Goal: Check status: Check status

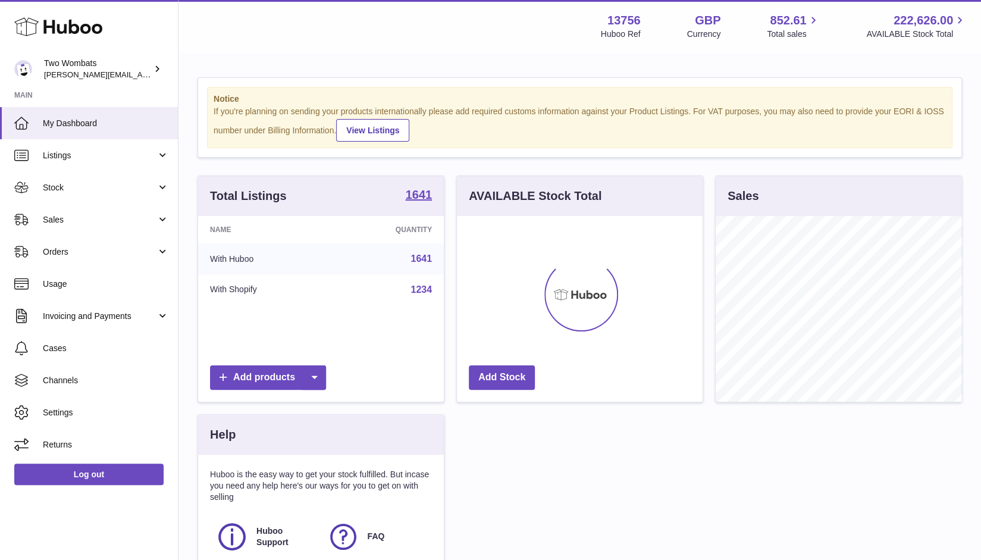
scroll to position [186, 246]
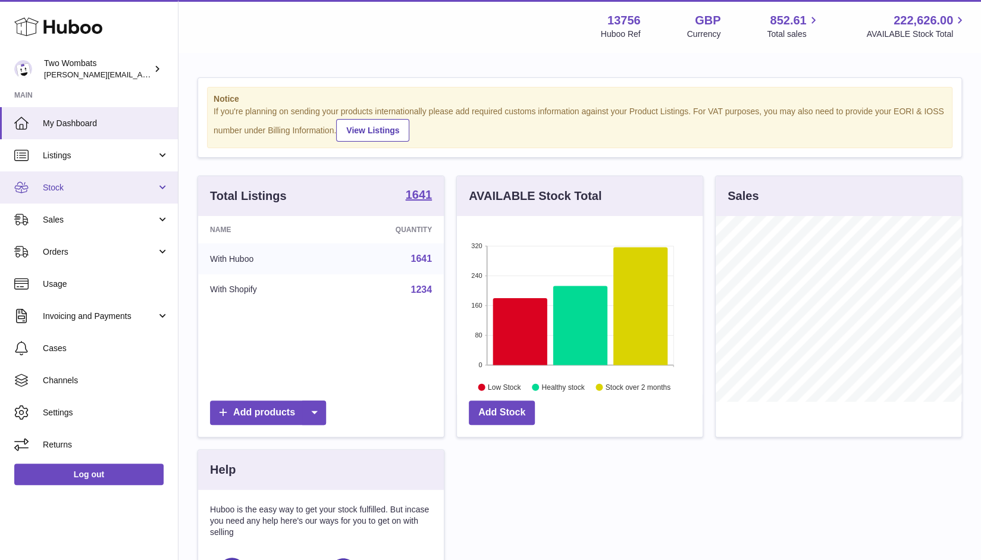
click at [156, 192] on span "Stock" at bounding box center [100, 187] width 114 height 11
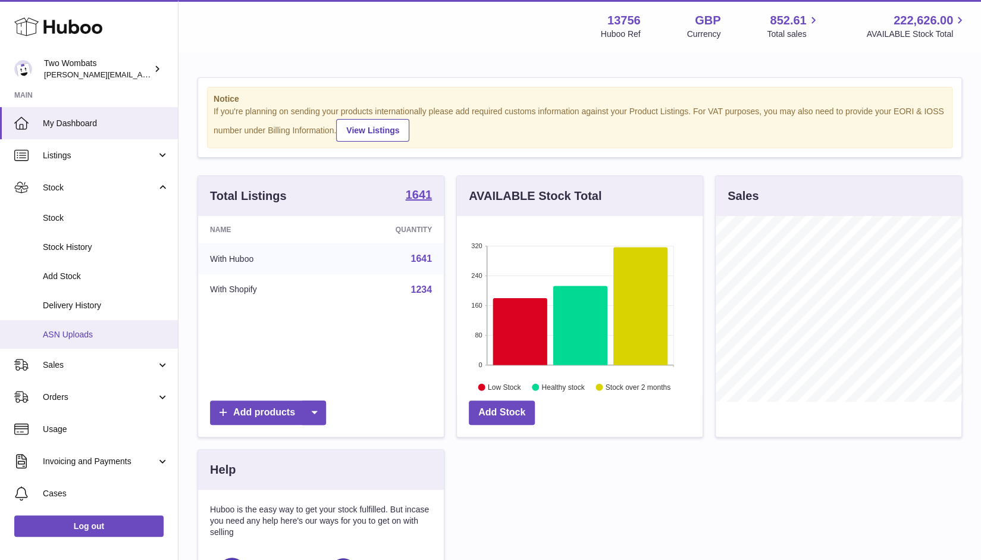
click at [83, 339] on span "ASN Uploads" at bounding box center [106, 334] width 126 height 11
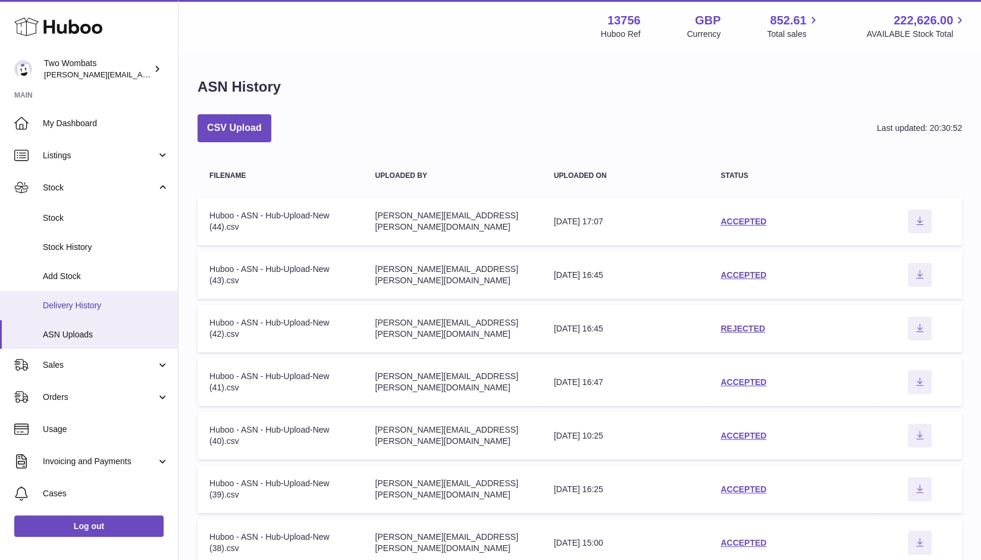
click at [86, 307] on span "Delivery History" at bounding box center [106, 305] width 126 height 11
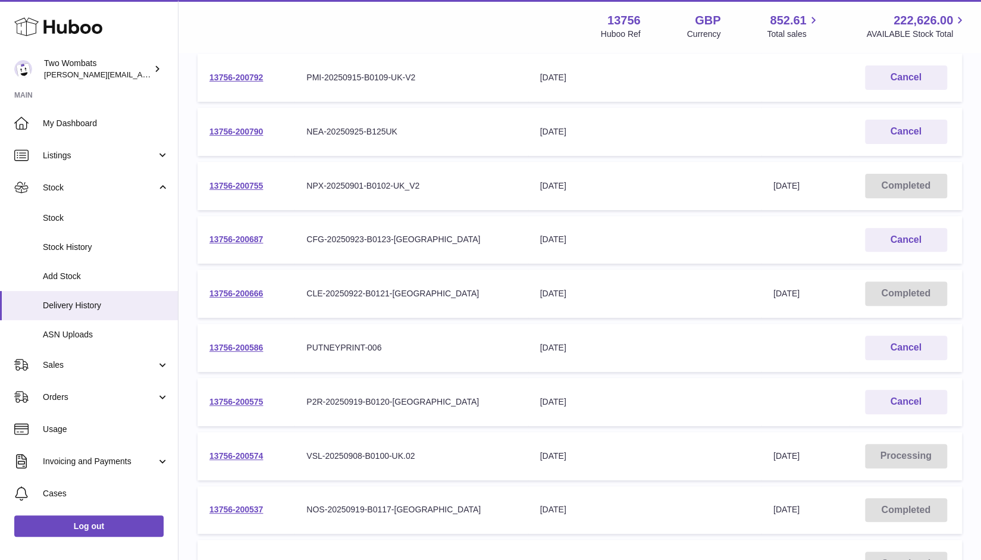
scroll to position [190, 0]
click at [115, 192] on span "Stock" at bounding box center [100, 187] width 114 height 11
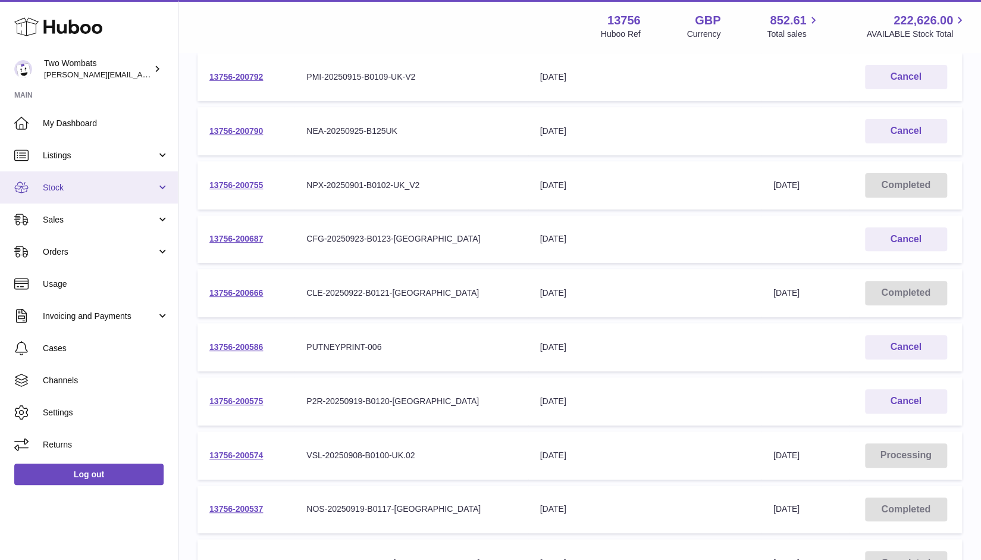
click at [73, 189] on span "Stock" at bounding box center [100, 187] width 114 height 11
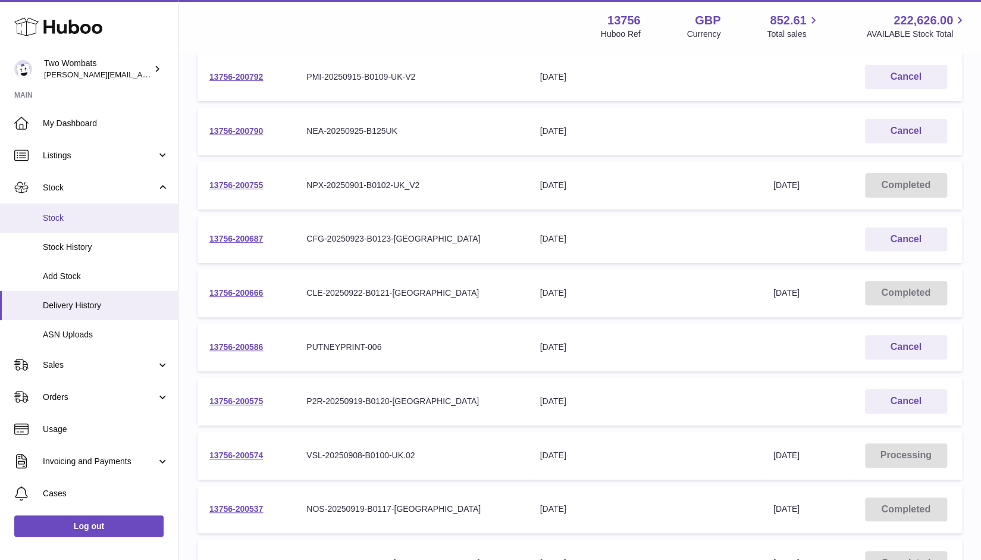
click at [64, 218] on span "Stock" at bounding box center [106, 217] width 126 height 11
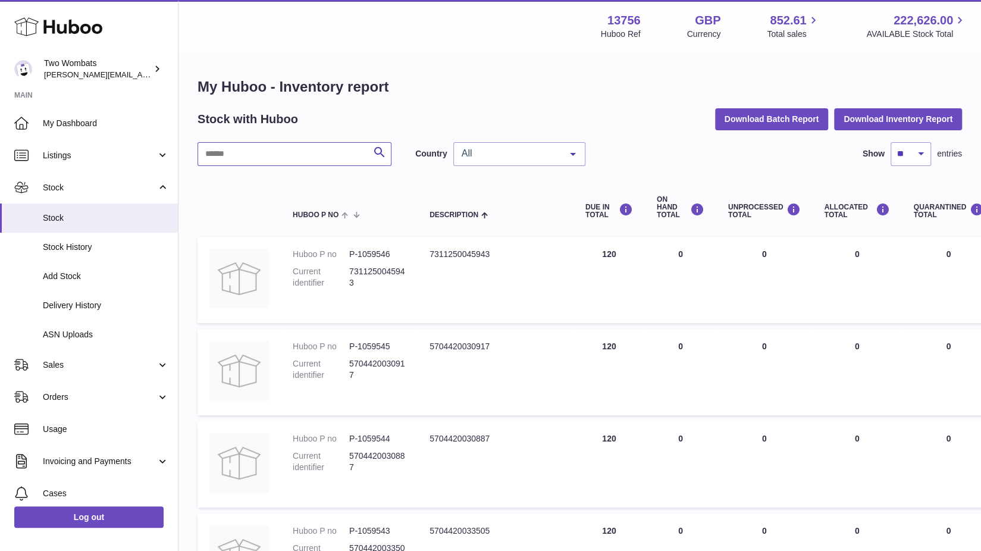
click at [302, 158] on input "text" at bounding box center [295, 154] width 194 height 24
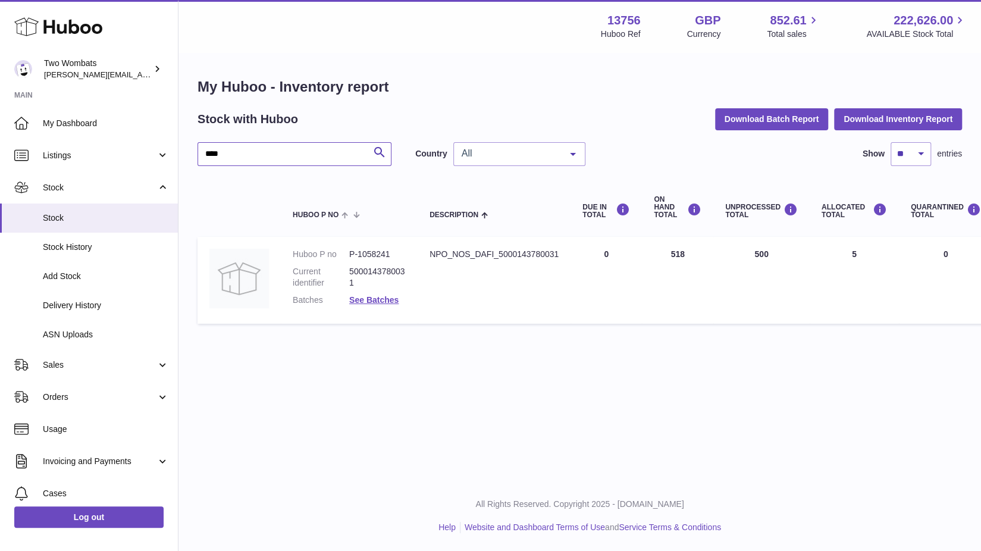
type input "****"
